Goal: Understand process/instructions: Learn how to perform a task or action

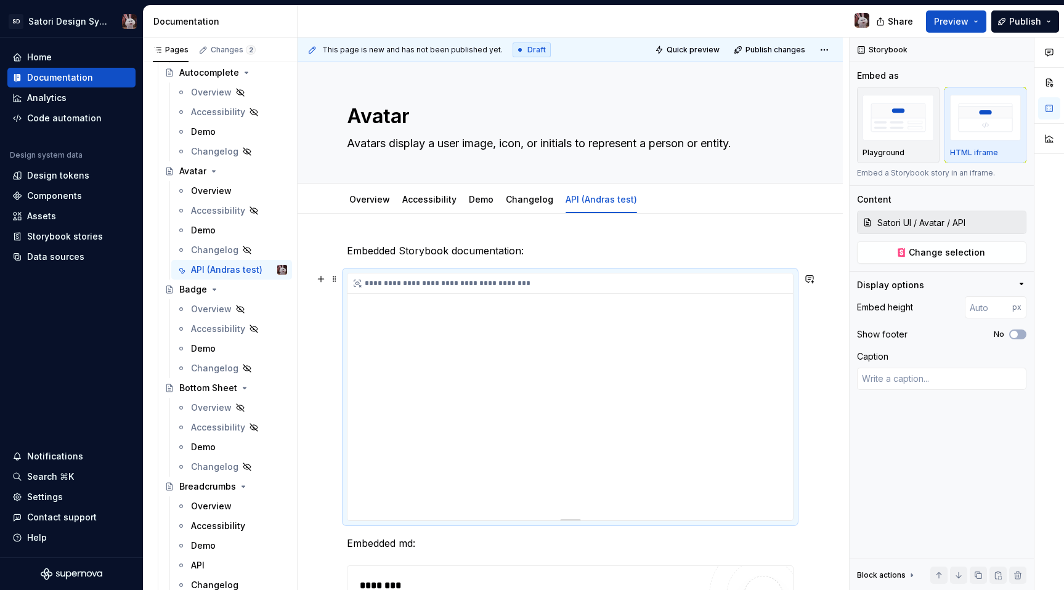
click at [590, 274] on div "**********" at bounding box center [574, 284] width 452 height 20
click at [906, 118] on img "button" at bounding box center [898, 117] width 71 height 45
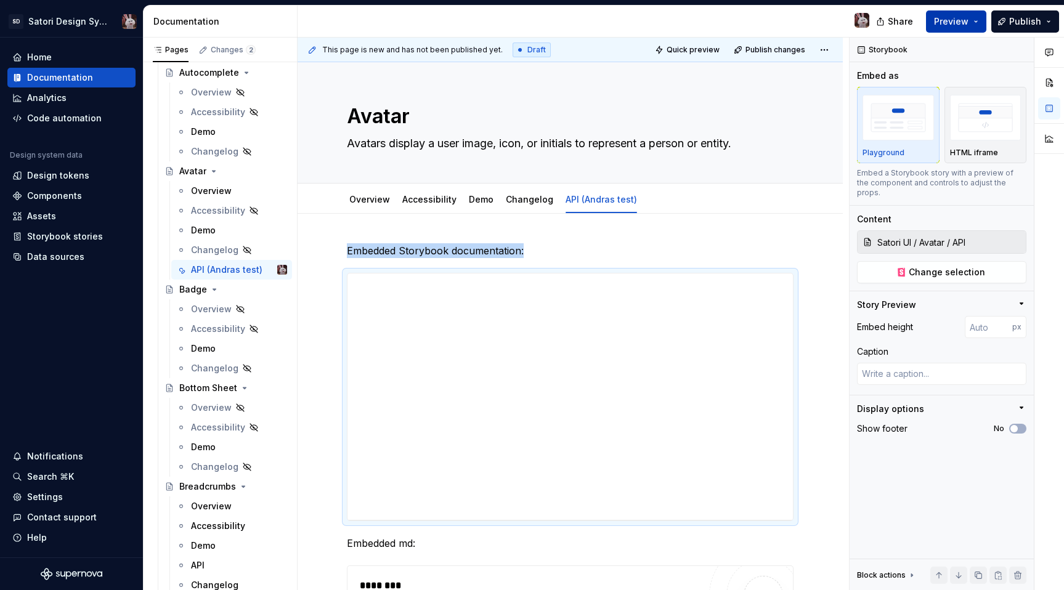
click at [951, 17] on span "Preview" at bounding box center [951, 21] width 35 height 12
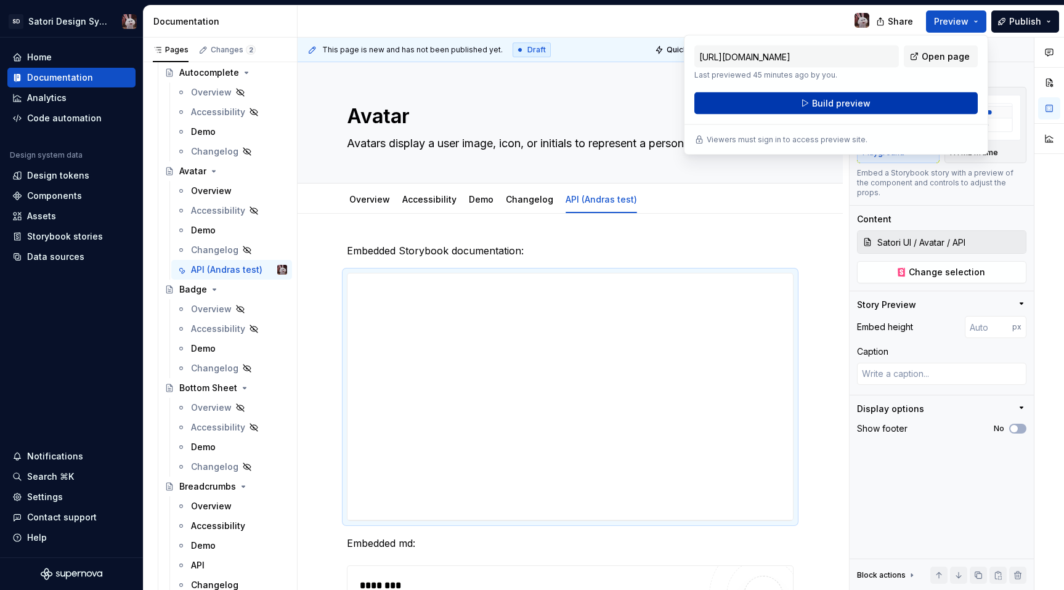
click at [848, 97] on button "Build preview" at bounding box center [835, 103] width 283 height 22
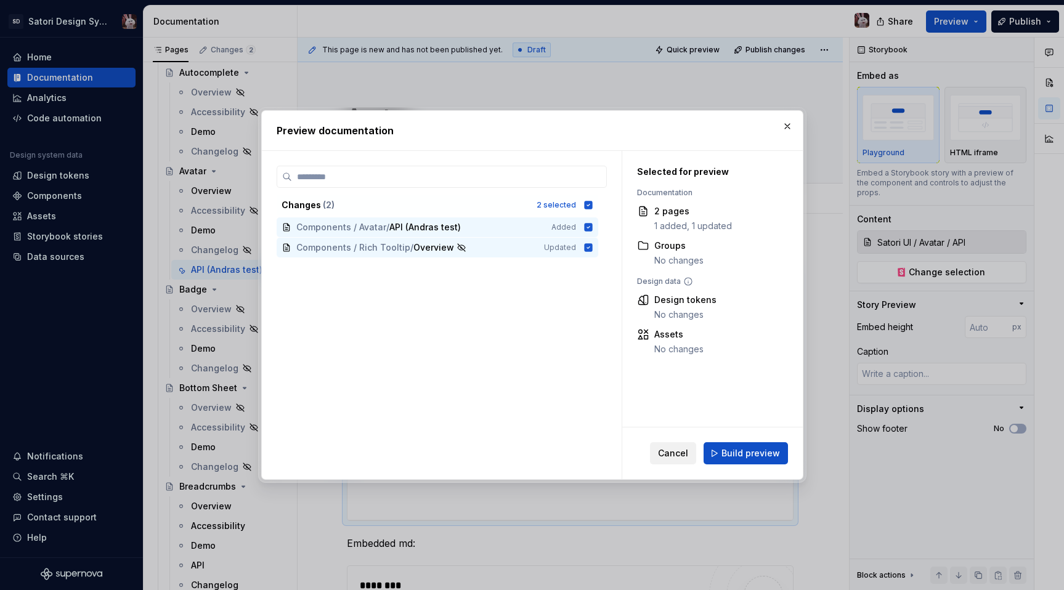
click at [670, 442] on div "Cancel Build preview" at bounding box center [719, 453] width 138 height 22
click at [688, 455] on span "Cancel" at bounding box center [673, 453] width 30 height 12
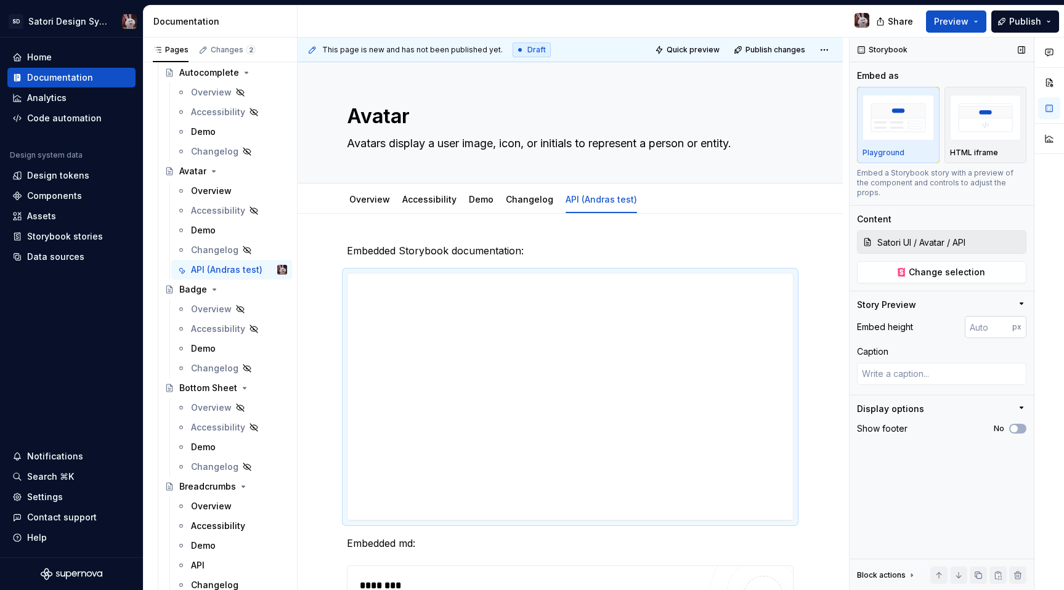
type textarea "*"
click at [988, 327] on input "number" at bounding box center [988, 327] width 47 height 22
type input "1"
type input "3000"
type textarea "*"
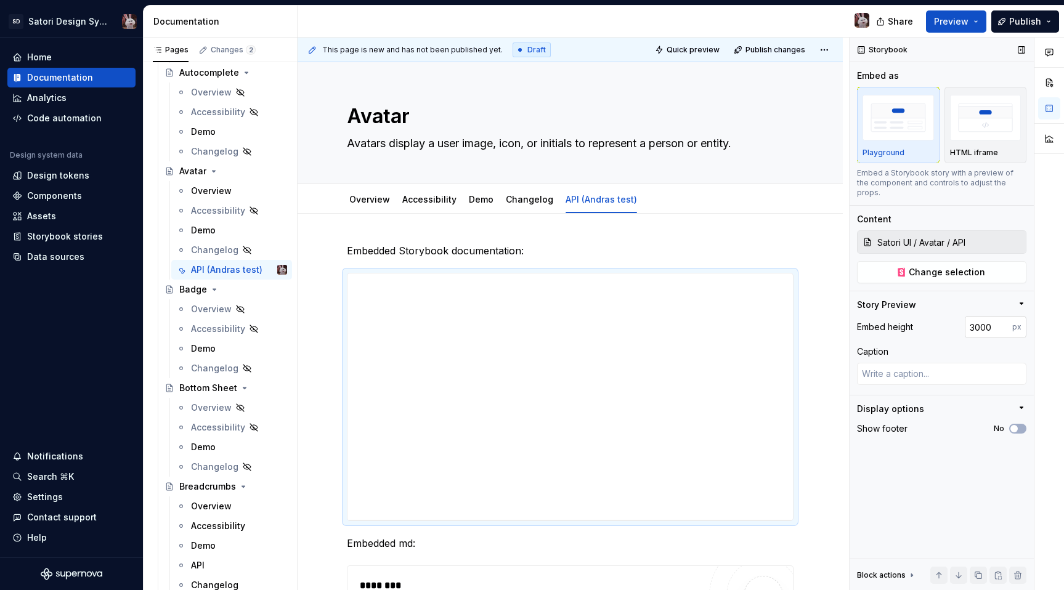
type input "2000"
click at [954, 22] on span "Preview" at bounding box center [951, 21] width 35 height 12
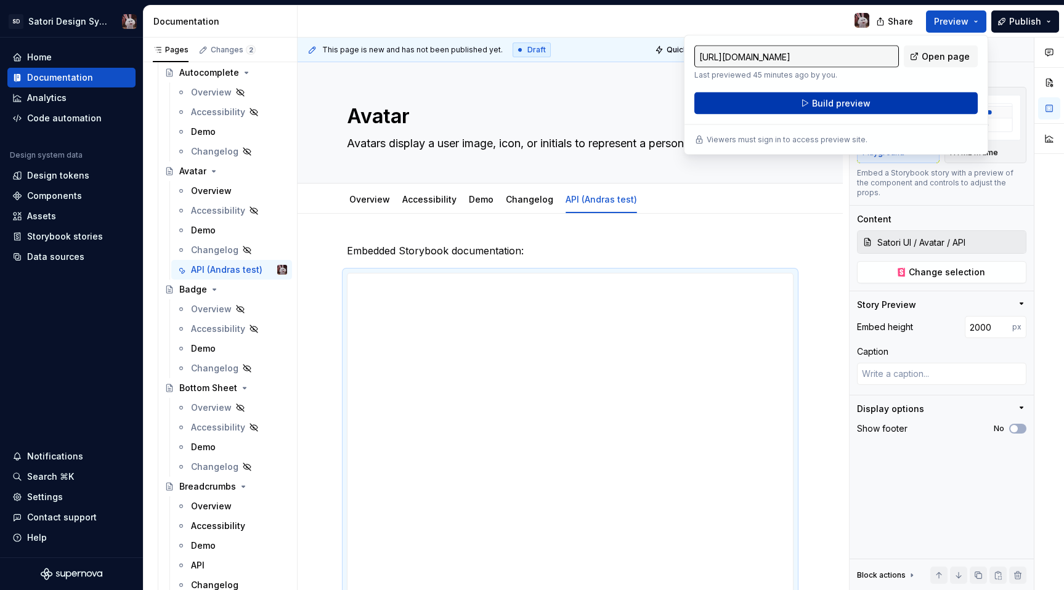
click at [796, 97] on button "Build preview" at bounding box center [835, 103] width 283 height 22
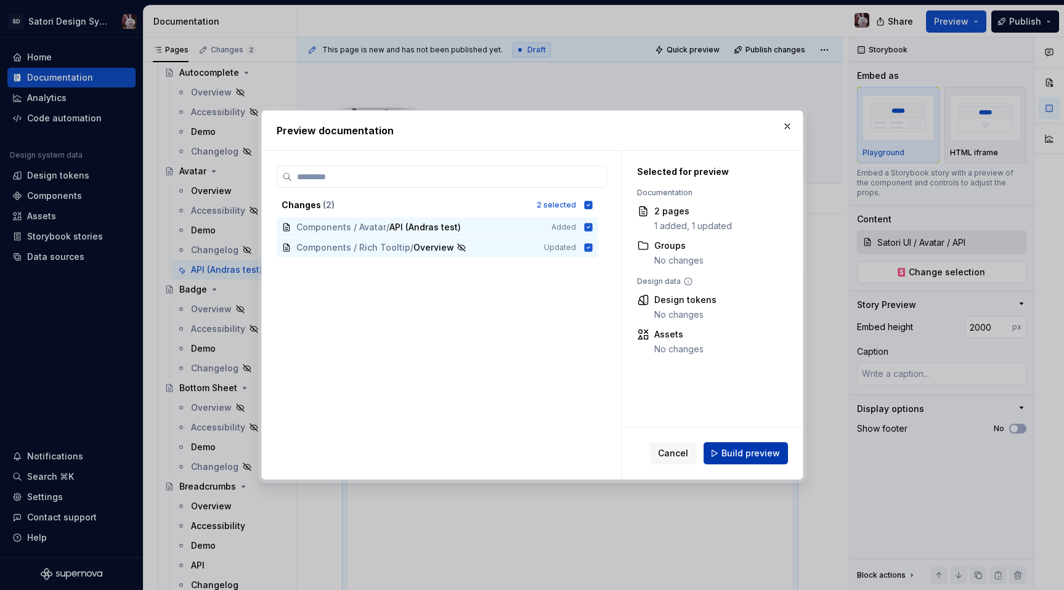
click at [730, 454] on span "Build preview" at bounding box center [751, 453] width 59 height 12
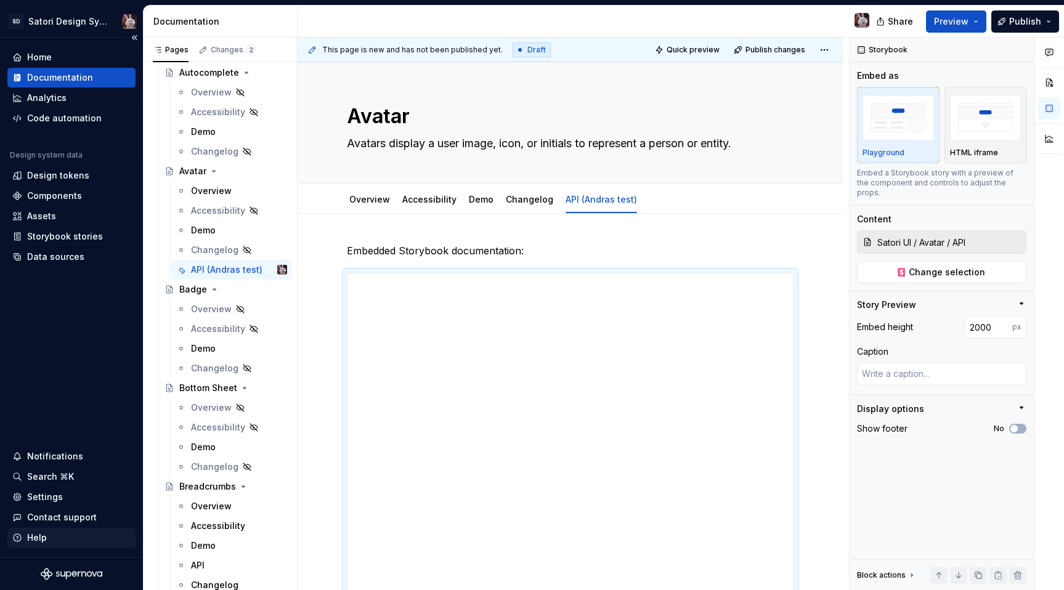
click at [39, 543] on div "Help" at bounding box center [37, 538] width 20 height 12
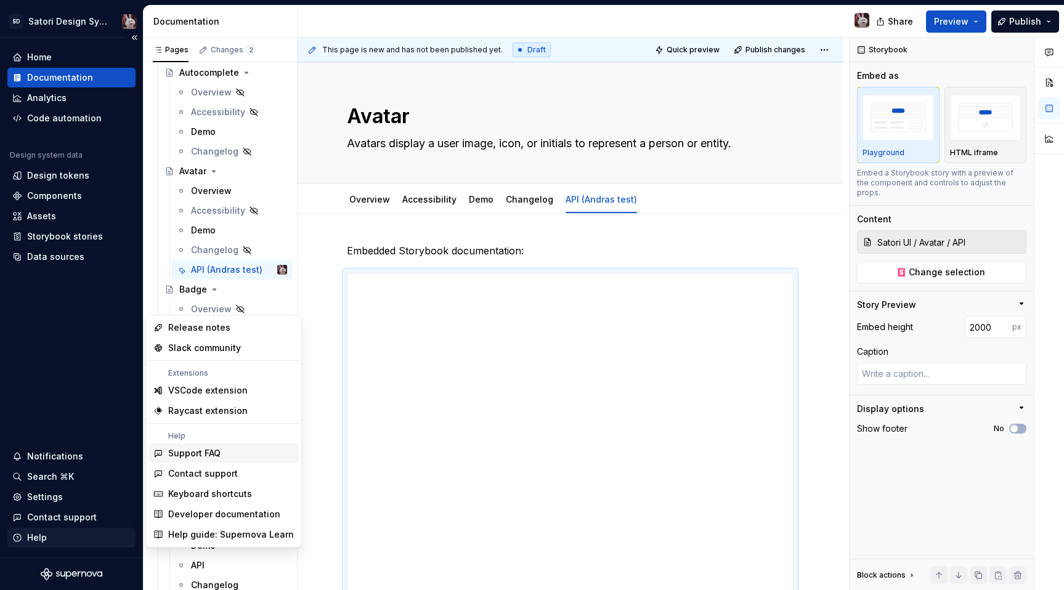
click at [42, 537] on div "Help" at bounding box center [37, 538] width 20 height 12
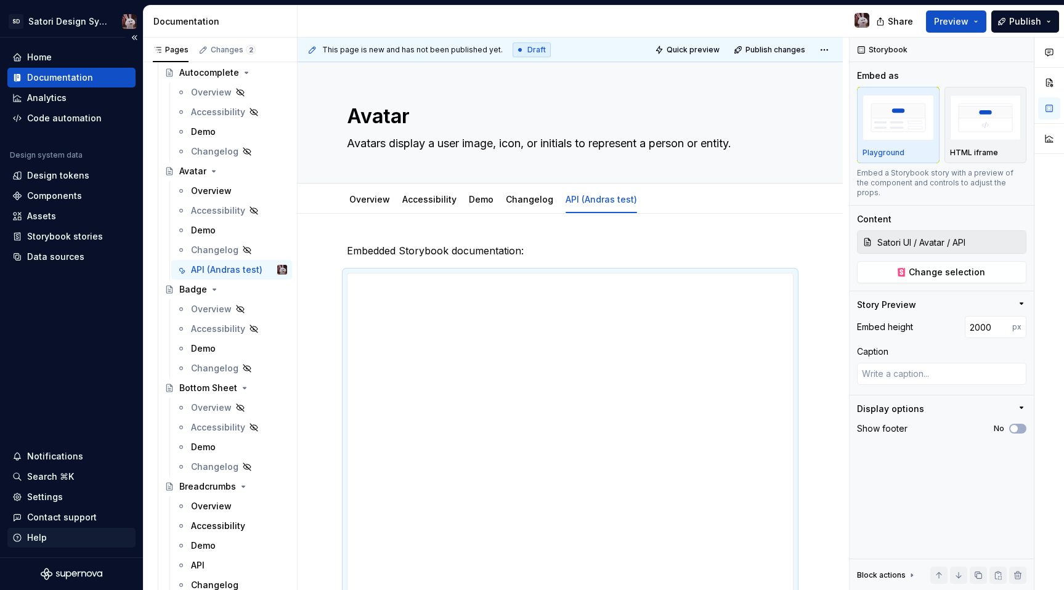
click at [42, 537] on div "Help" at bounding box center [37, 538] width 20 height 12
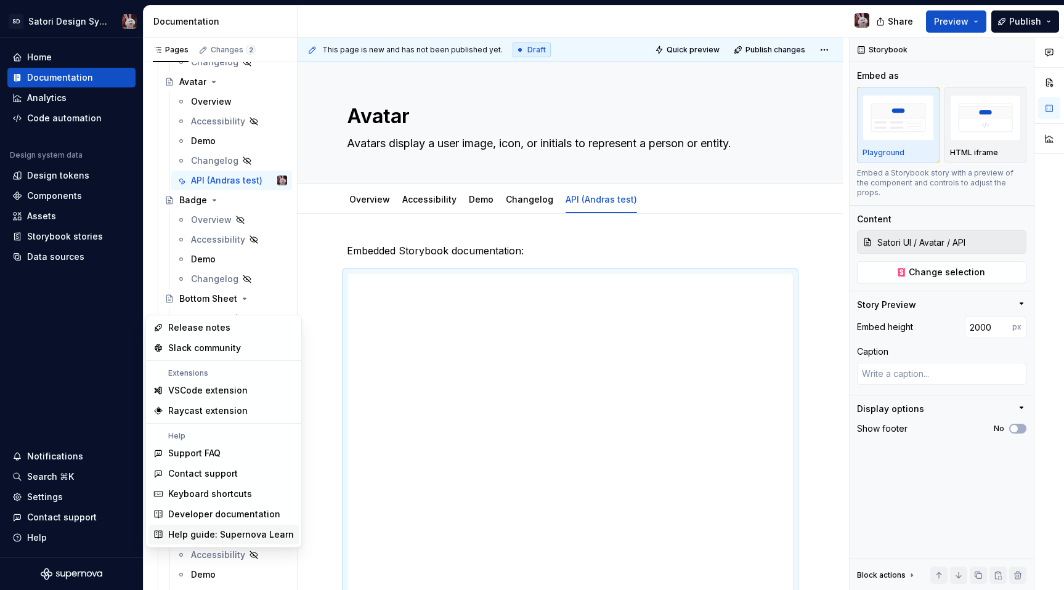
scroll to position [472, 0]
click at [236, 517] on div "Developer documentation" at bounding box center [224, 514] width 112 height 12
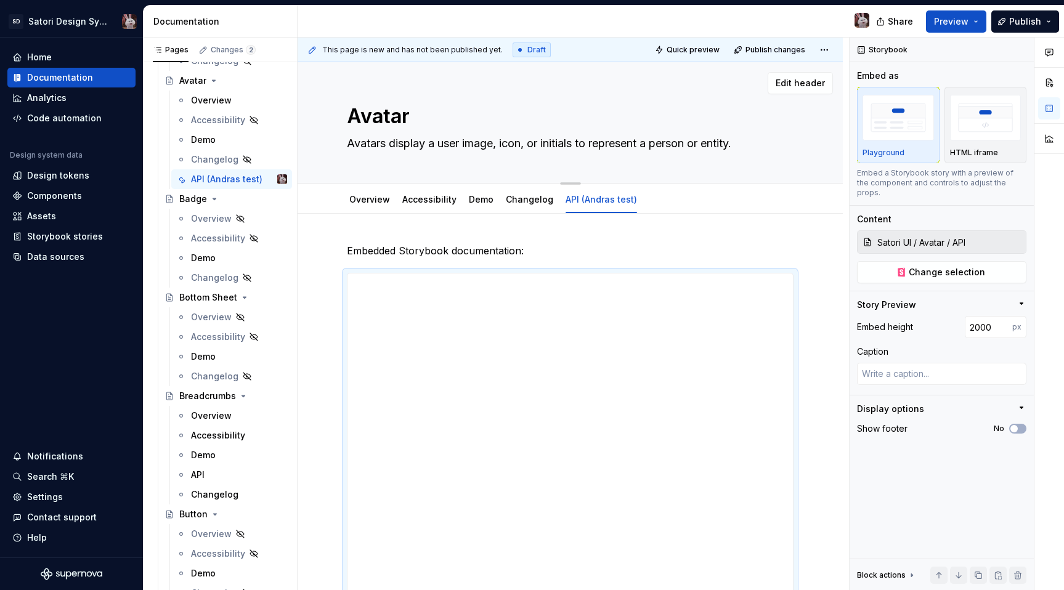
type textarea "*"
click at [963, 17] on span "Preview" at bounding box center [951, 21] width 35 height 12
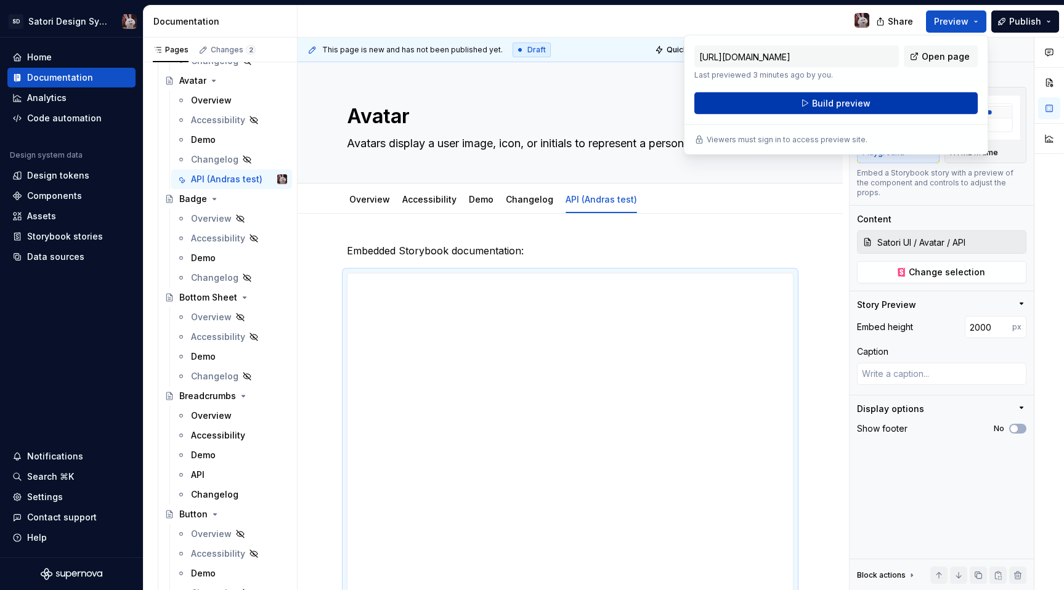
click at [834, 108] on span "Build preview" at bounding box center [841, 103] width 59 height 12
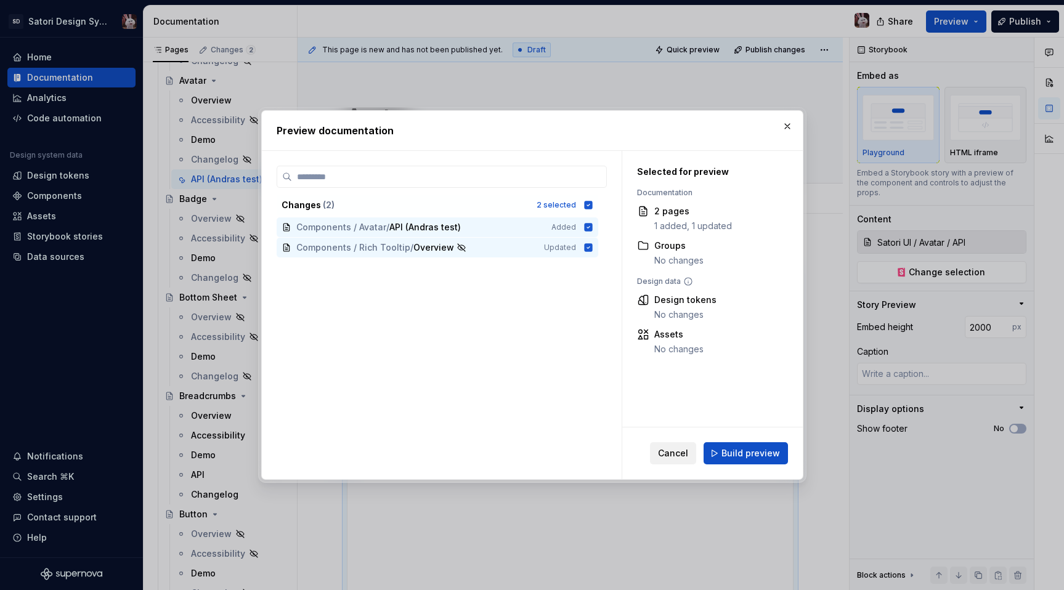
click at [669, 458] on span "Cancel" at bounding box center [673, 453] width 30 height 12
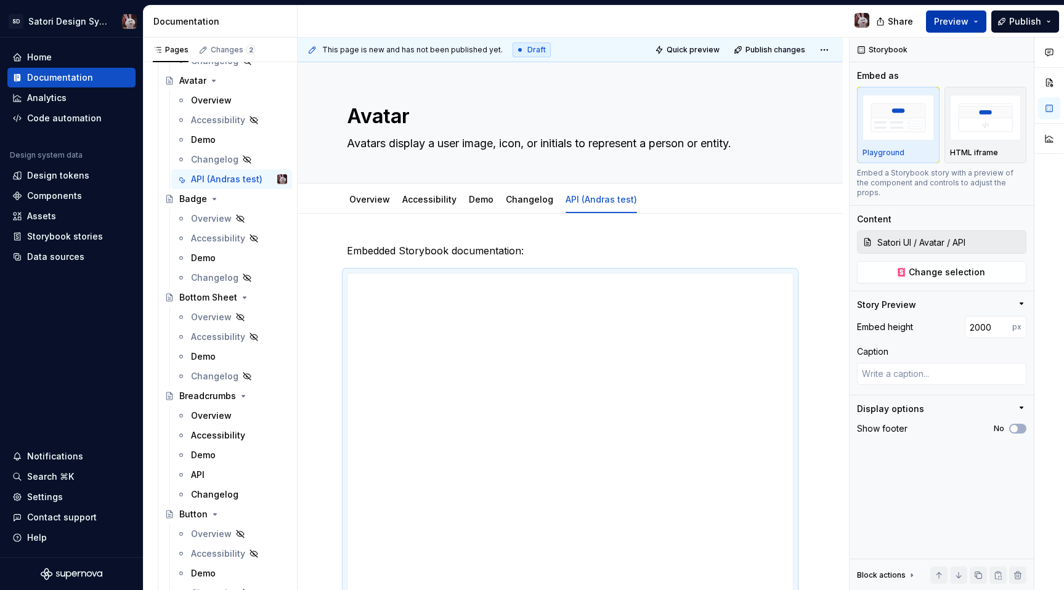
click at [977, 22] on button "Preview" at bounding box center [956, 21] width 60 height 22
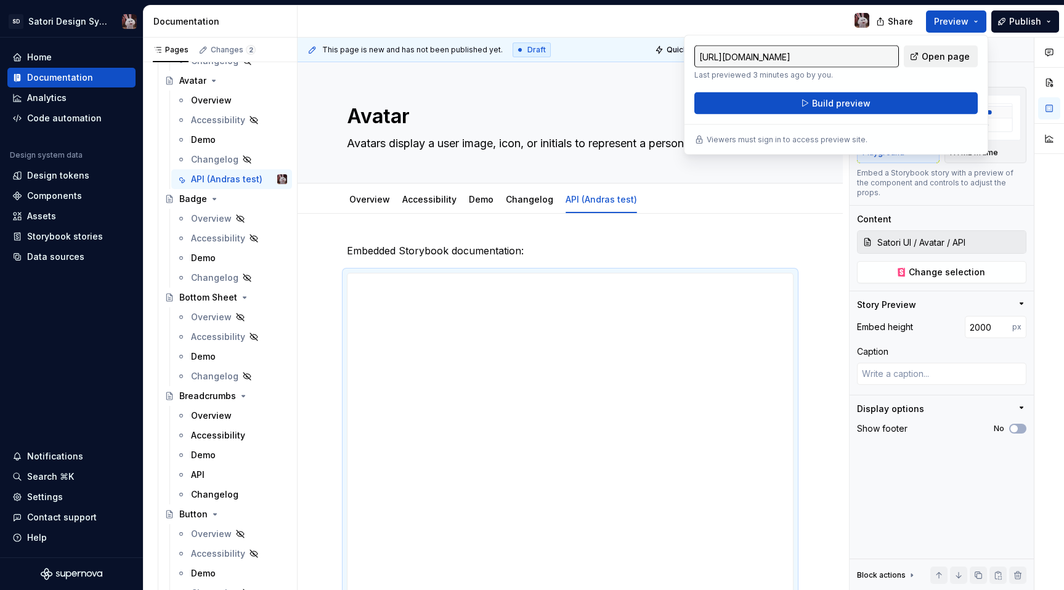
type textarea "*"
click at [945, 52] on span "Open page" at bounding box center [946, 57] width 48 height 12
